Goal: Find contact information: Find contact information

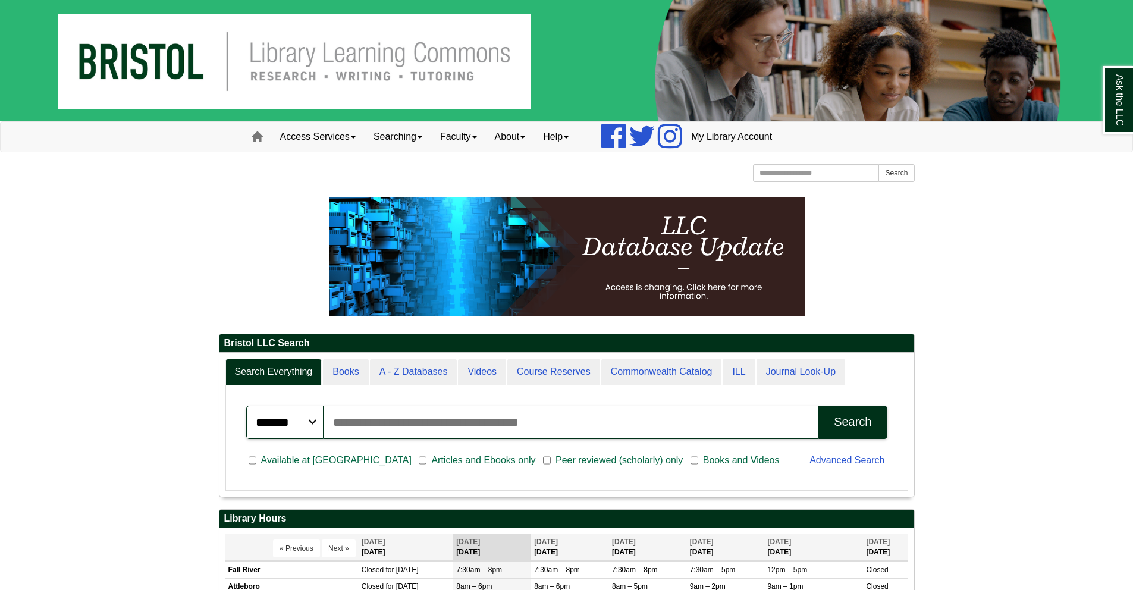
scroll to position [143, 695]
click at [409, 134] on link "Searching" at bounding box center [398, 137] width 67 height 30
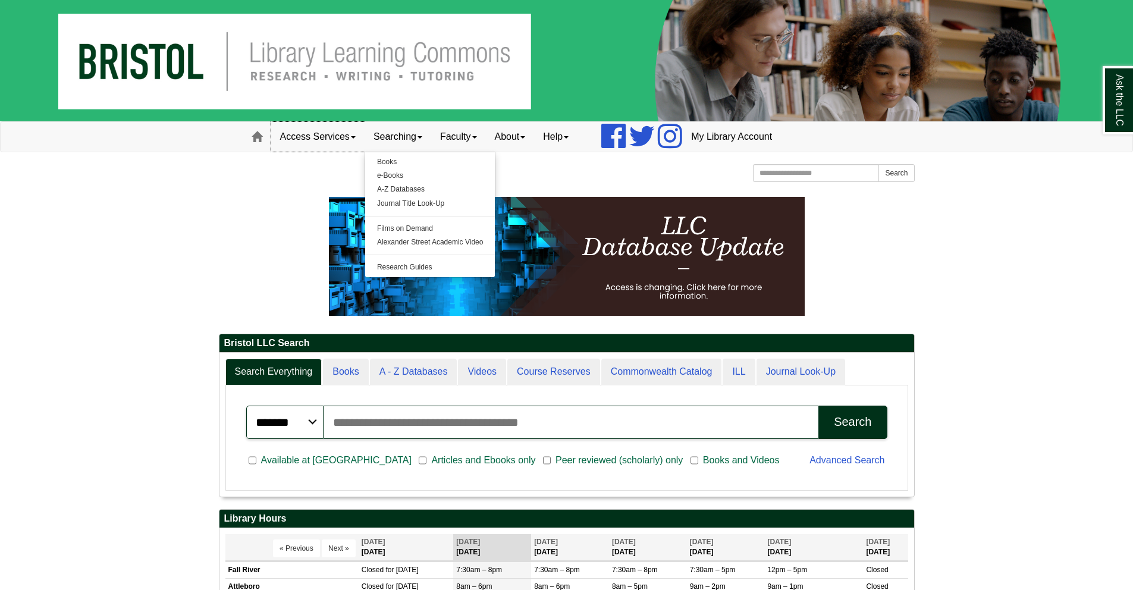
click at [343, 133] on link "Access Services" at bounding box center [317, 137] width 93 height 30
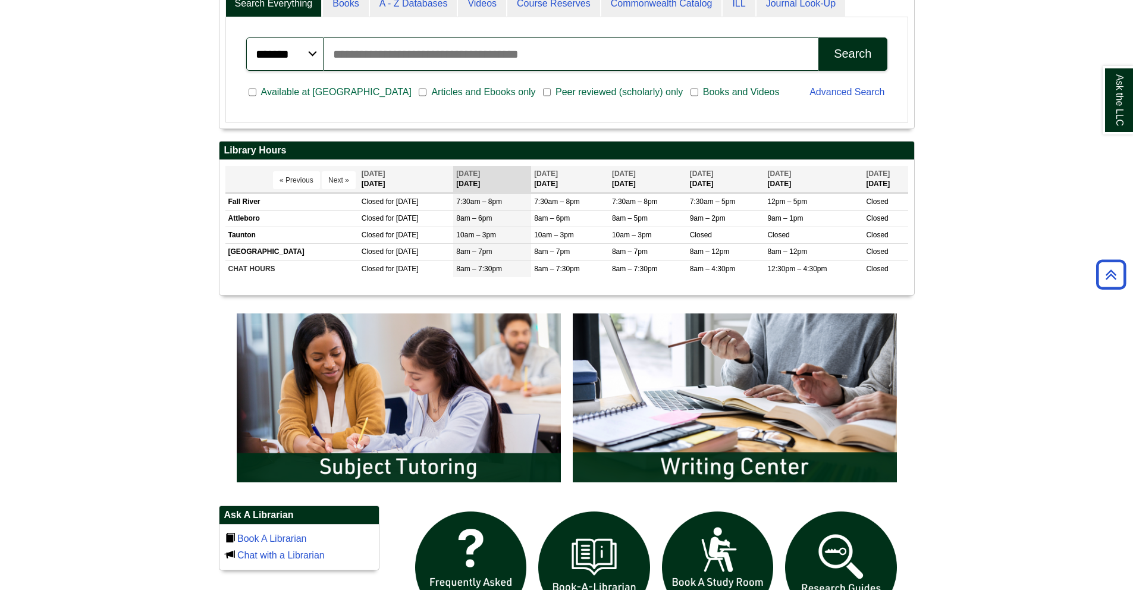
scroll to position [118, 0]
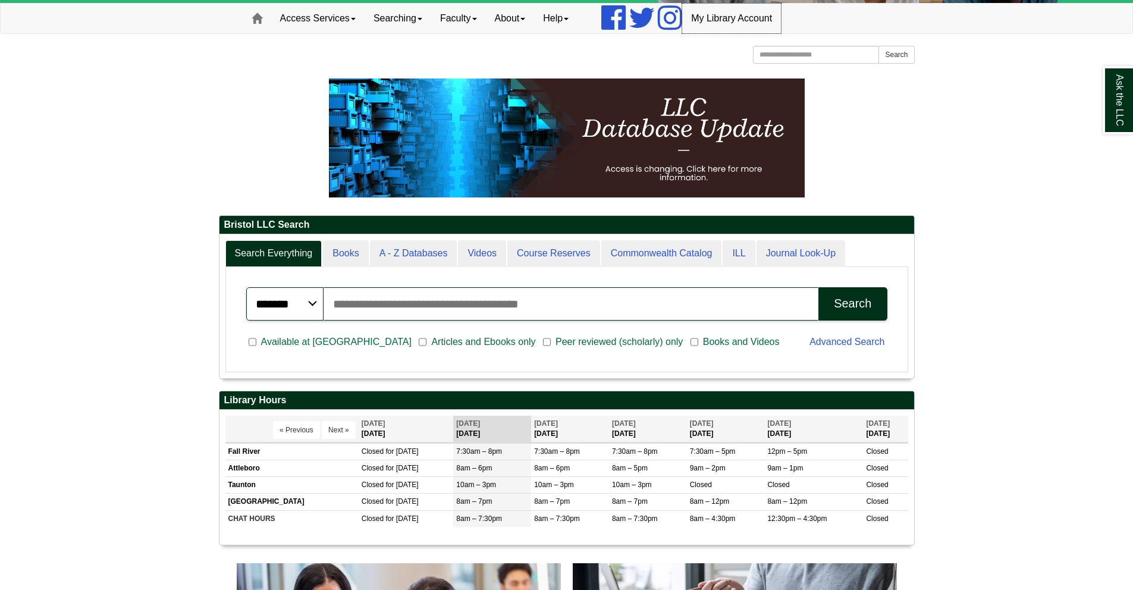
click at [715, 18] on link "My Library Account" at bounding box center [731, 19] width 99 height 30
click at [329, 20] on link "Access Services" at bounding box center [317, 19] width 93 height 30
click at [253, 19] on span at bounding box center [257, 18] width 11 height 11
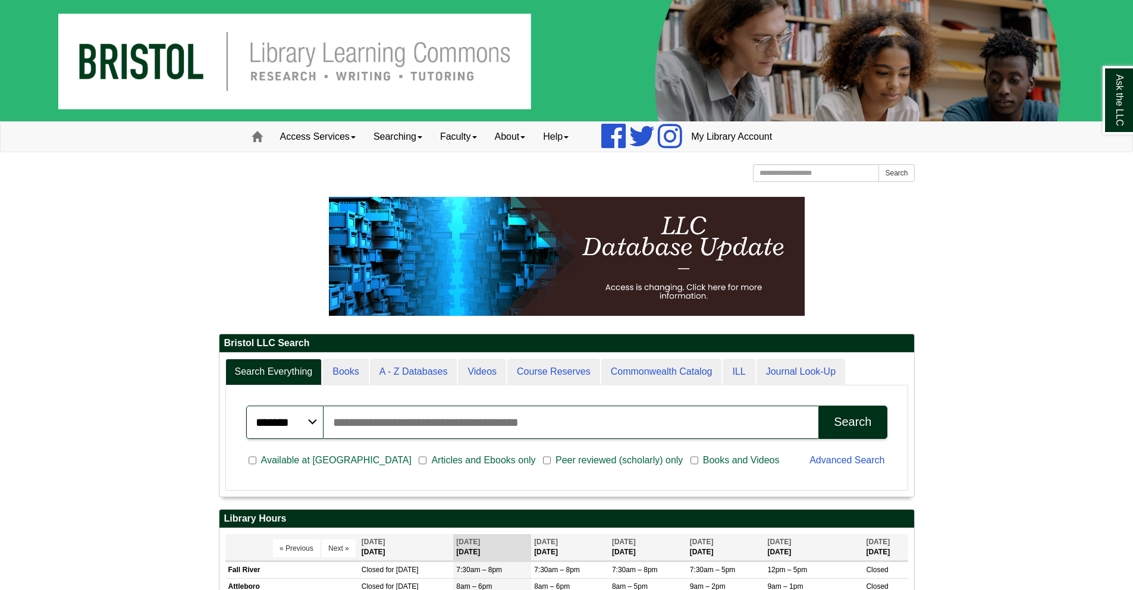
scroll to position [143, 695]
click at [413, 134] on link "Searching" at bounding box center [398, 137] width 67 height 30
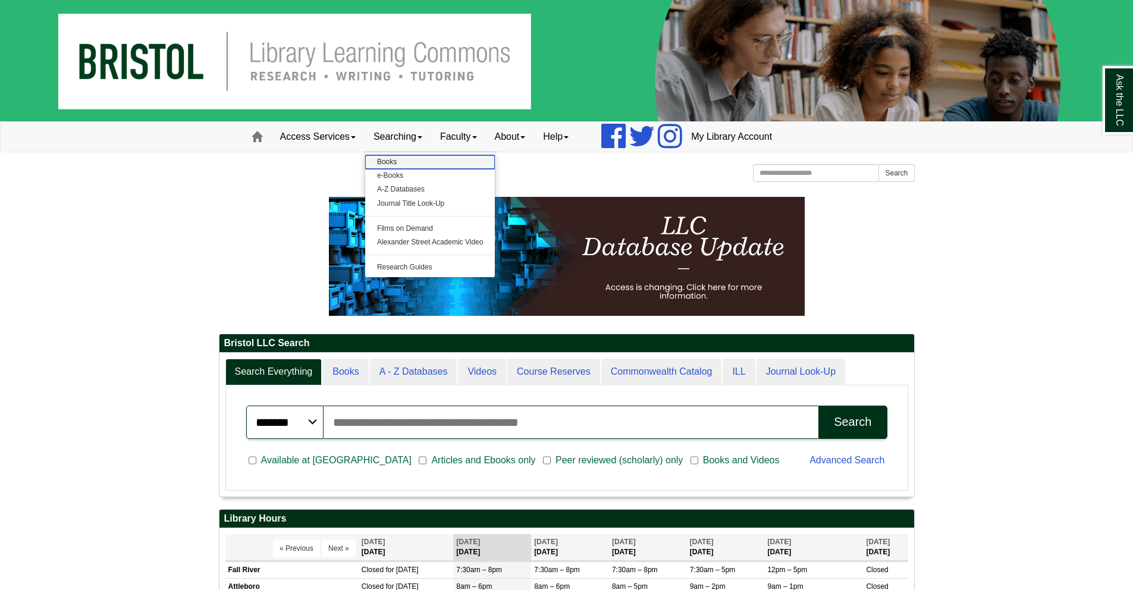
click at [397, 161] on link "Books" at bounding box center [430, 162] width 130 height 14
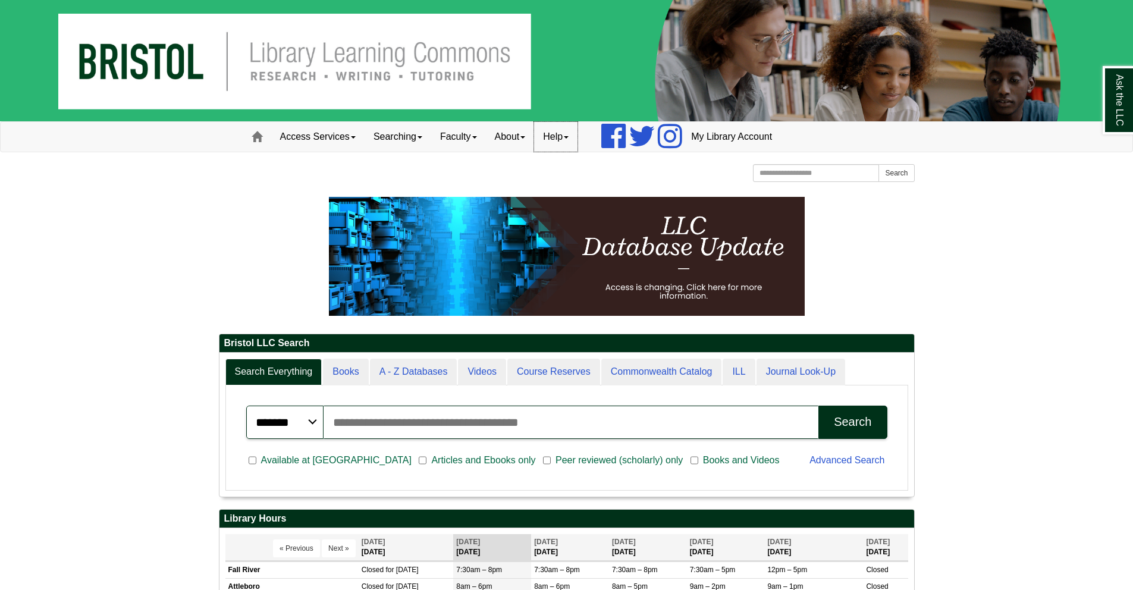
click at [566, 139] on link "Help" at bounding box center [555, 137] width 43 height 30
click at [564, 161] on link "Email Us" at bounding box center [589, 162] width 108 height 14
